Goal: Use online tool/utility: Utilize a website feature to perform a specific function

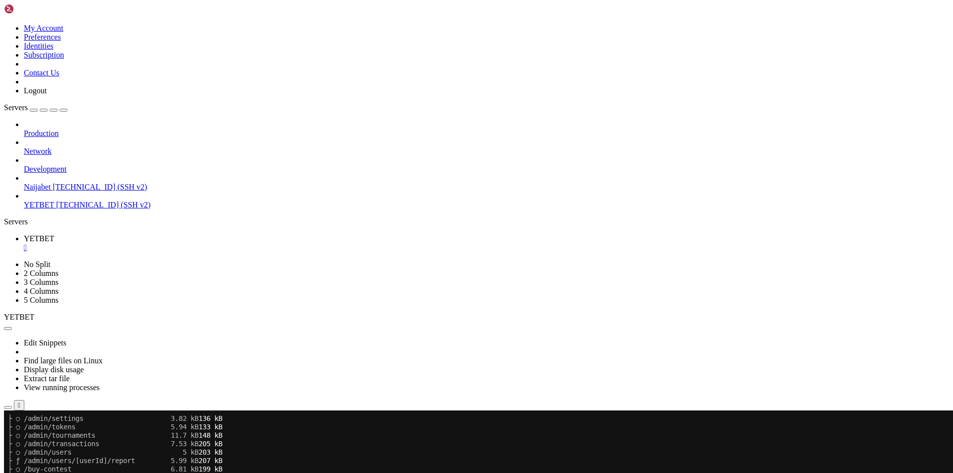
scroll to position [1334, 0]
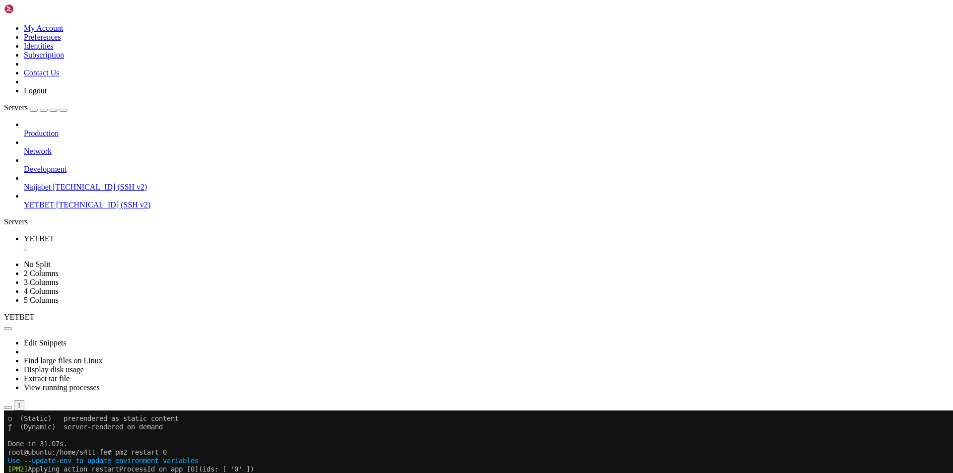
scroll to position [1587, 0]
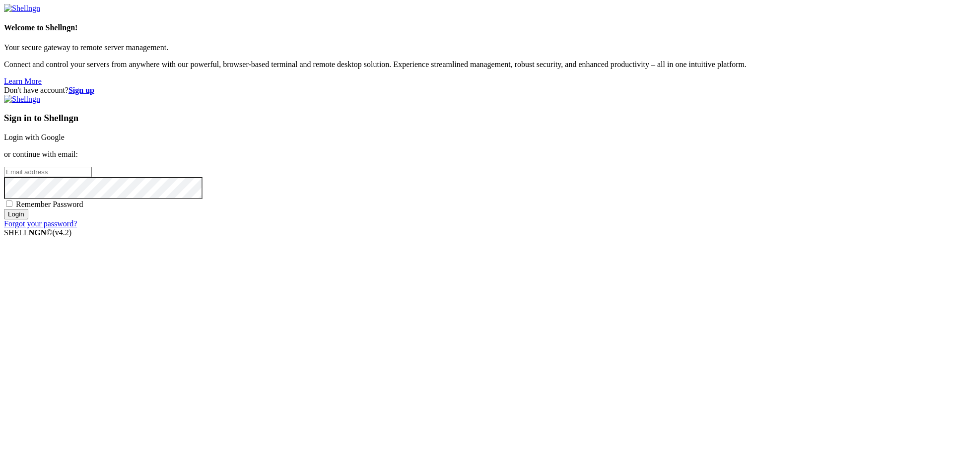
click at [65, 141] on link "Login with Google" at bounding box center [34, 137] width 61 height 8
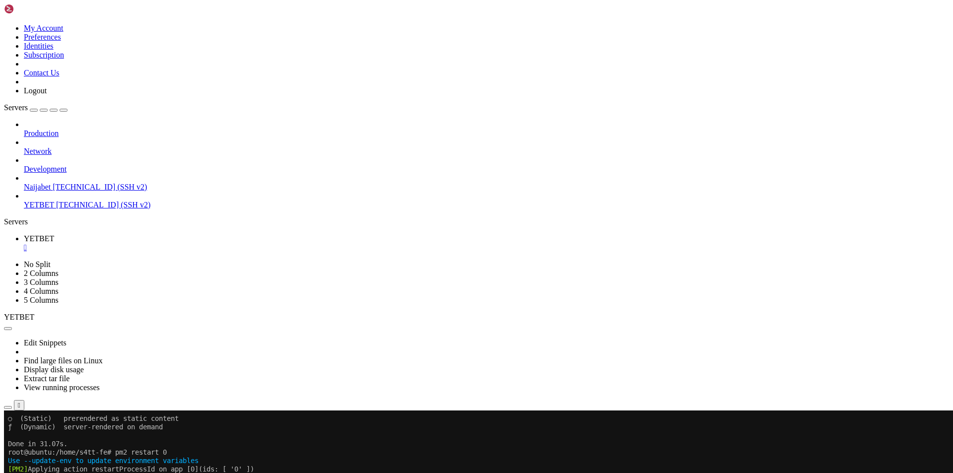
scroll to position [1680, 0]
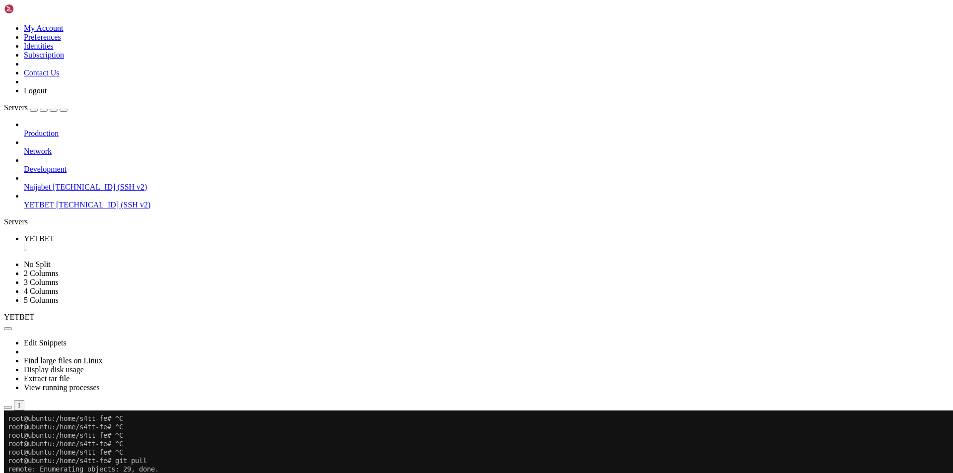
copy x-row "TournamentStatusBar"
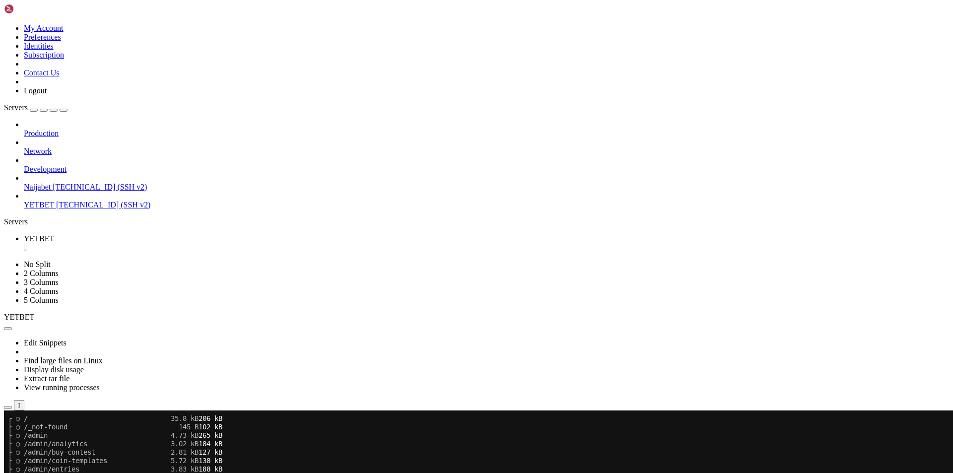
scroll to position [2448, 0]
